Goal: Navigation & Orientation: Find specific page/section

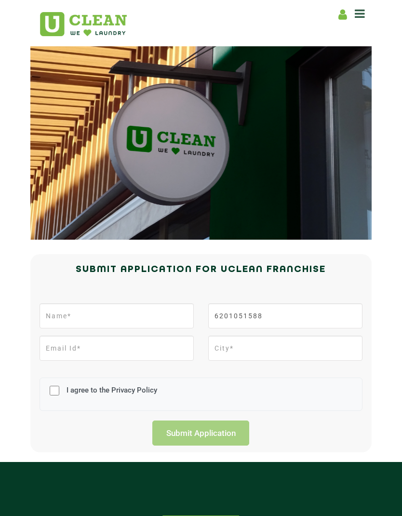
click at [364, 13] on icon at bounding box center [360, 14] width 10 height 12
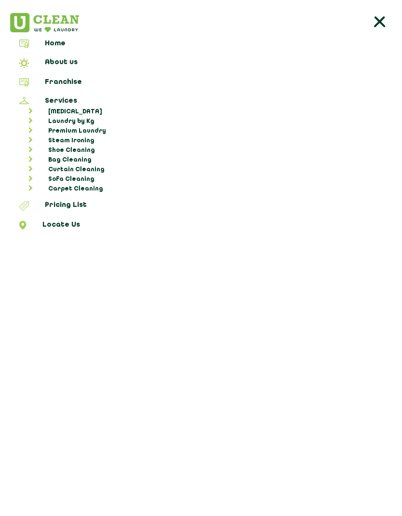
click at [85, 64] on link "About us" at bounding box center [200, 64] width 395 height 13
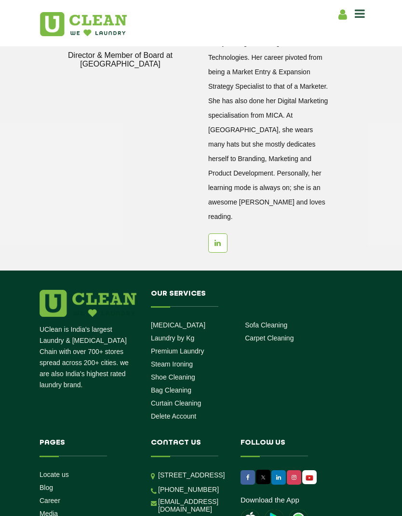
scroll to position [1386, 0]
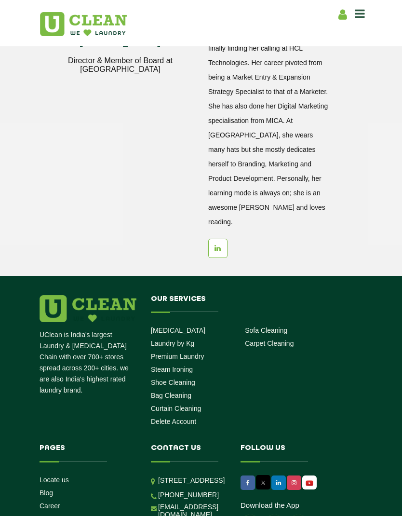
click at [61, 476] on link "Locate us" at bounding box center [54, 480] width 29 height 8
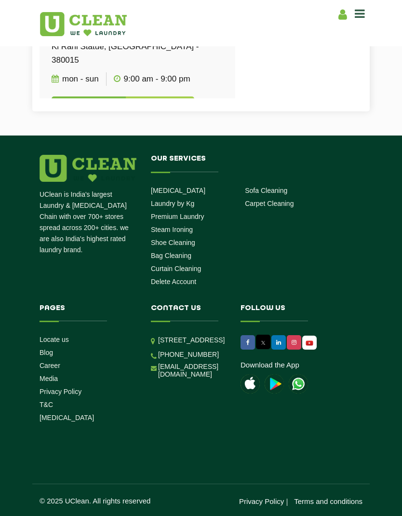
click at [65, 335] on link "Locate us" at bounding box center [54, 339] width 29 height 8
click at [60, 335] on link "Locate us" at bounding box center [54, 339] width 29 height 8
click at [62, 343] on link "Locate us" at bounding box center [54, 339] width 29 height 8
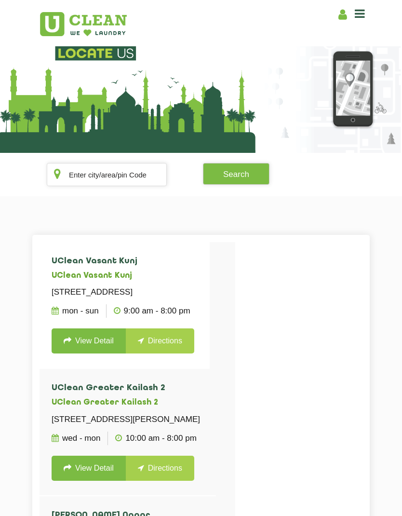
scroll to position [0, 0]
click at [125, 174] on input "text" at bounding box center [107, 174] width 120 height 23
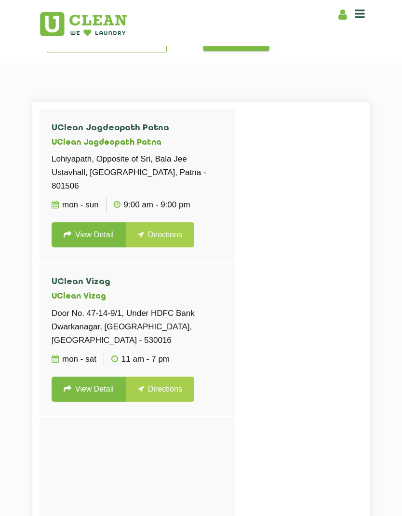
scroll to position [93, 0]
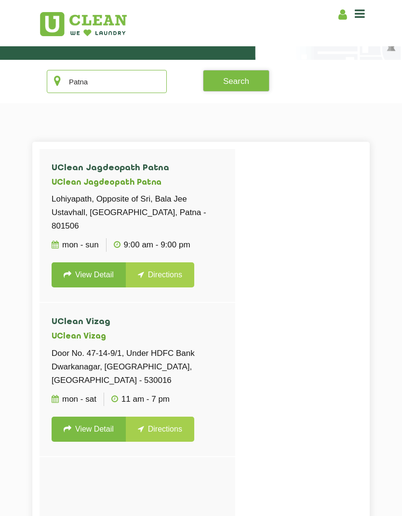
type input "Patna"
click at [137, 181] on h5 "UClean Jagdeopath Patna" at bounding box center [138, 182] width 172 height 9
click at [138, 179] on h5 "UClean Jagdeopath Patna" at bounding box center [138, 182] width 172 height 9
click at [132, 185] on h5 "UClean Jagdeopath Patna" at bounding box center [138, 182] width 172 height 9
click at [96, 262] on link "View Detail" at bounding box center [89, 274] width 74 height 25
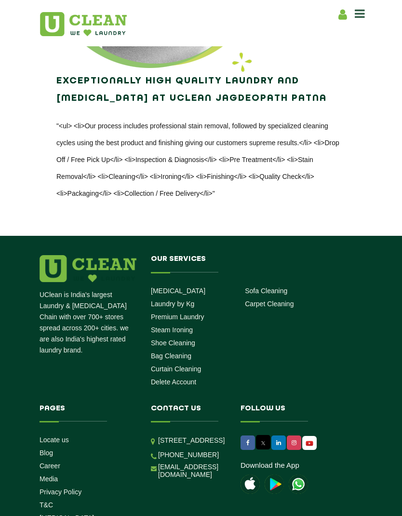
scroll to position [1743, 0]
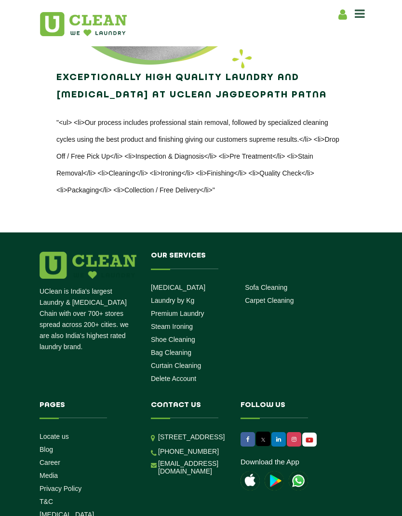
click at [106, 312] on p "UClean is India's largest Laundry & [MEDICAL_DATA] Chain with over 700+ stores …" at bounding box center [88, 319] width 97 height 66
click at [103, 321] on p "UClean is India's largest Laundry & [MEDICAL_DATA] Chain with over 700+ stores …" at bounding box center [88, 319] width 97 height 66
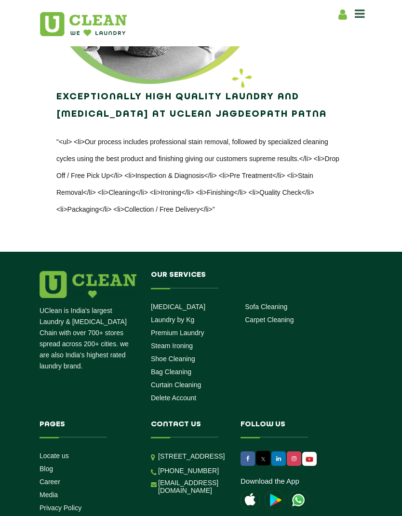
scroll to position [1719, 0]
